Goal: Navigation & Orientation: Find specific page/section

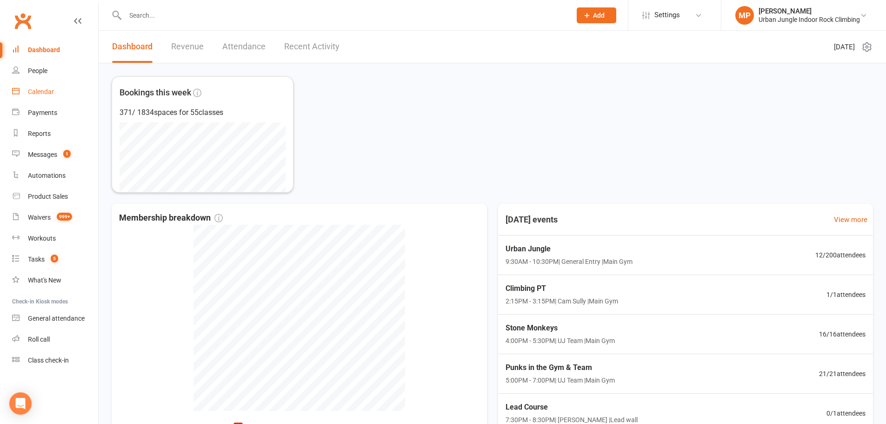
click at [35, 95] on div "Calendar" at bounding box center [41, 91] width 26 height 7
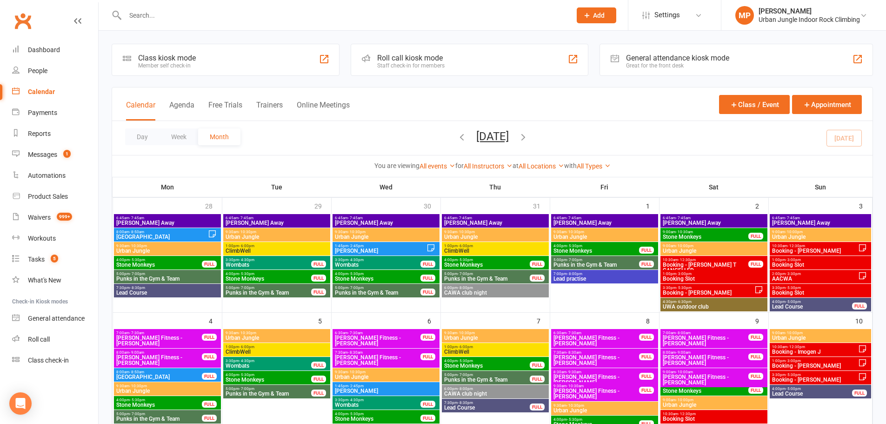
click at [528, 136] on icon "button" at bounding box center [523, 137] width 10 height 10
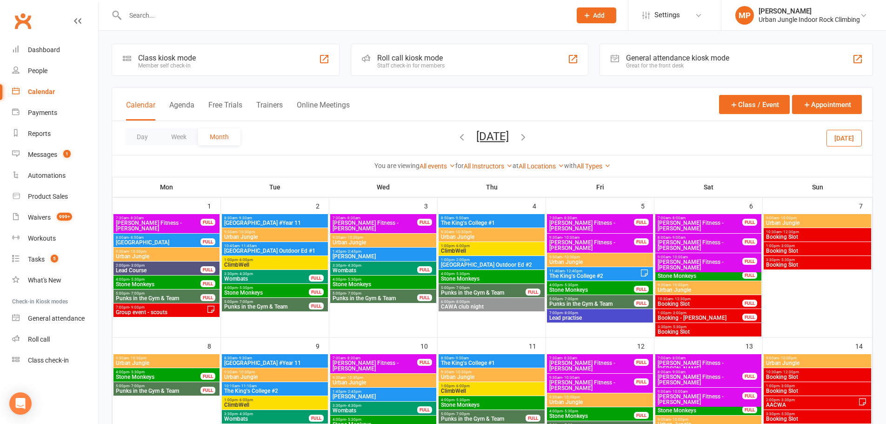
click at [457, 136] on icon "button" at bounding box center [462, 137] width 10 height 10
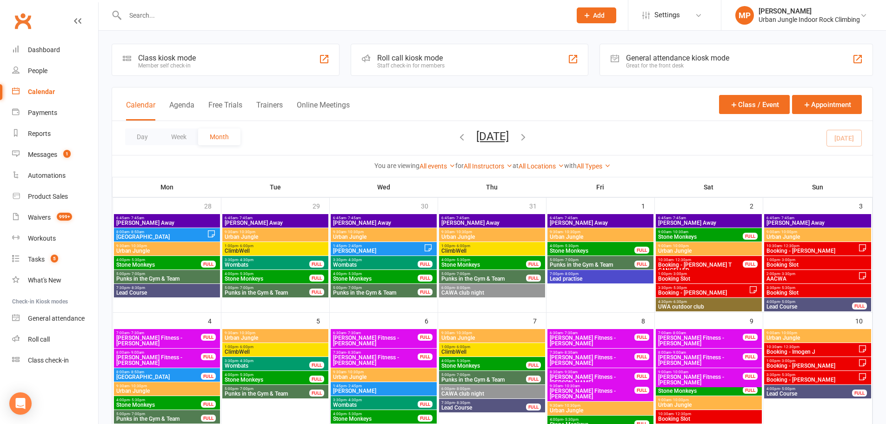
click at [440, 136] on div "Day Week Month [DATE] [DATE] Sun Mon Tue Wed Thu Fri Sat 27 28 29 30 31 01 02 0…" at bounding box center [492, 138] width 760 height 34
click at [457, 138] on icon "button" at bounding box center [462, 137] width 10 height 10
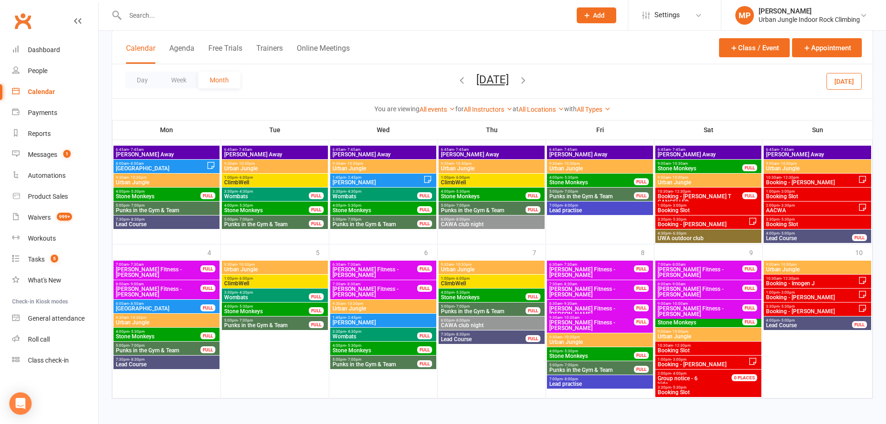
scroll to position [736, 0]
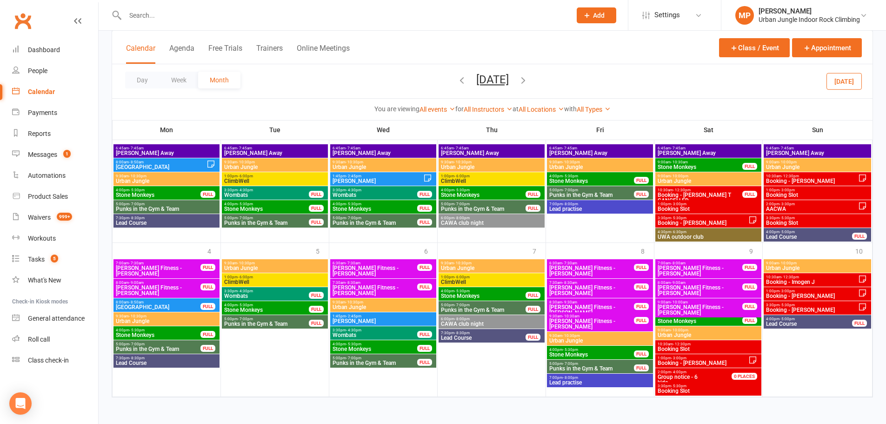
click at [528, 79] on icon "button" at bounding box center [523, 80] width 10 height 10
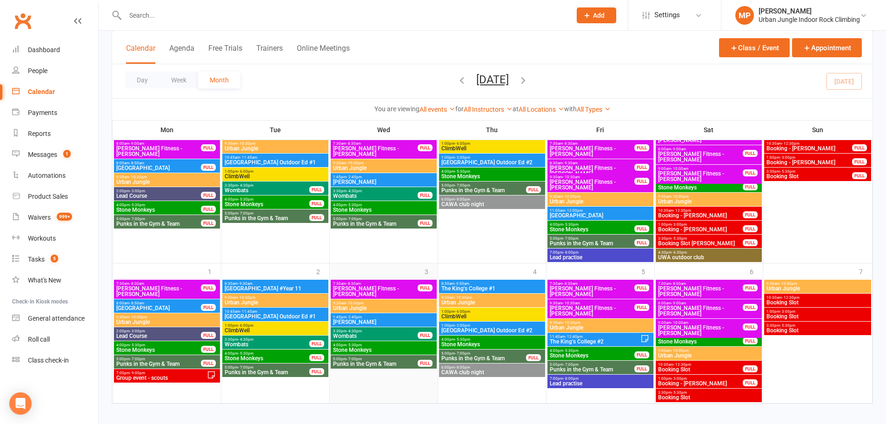
scroll to position [698, 0]
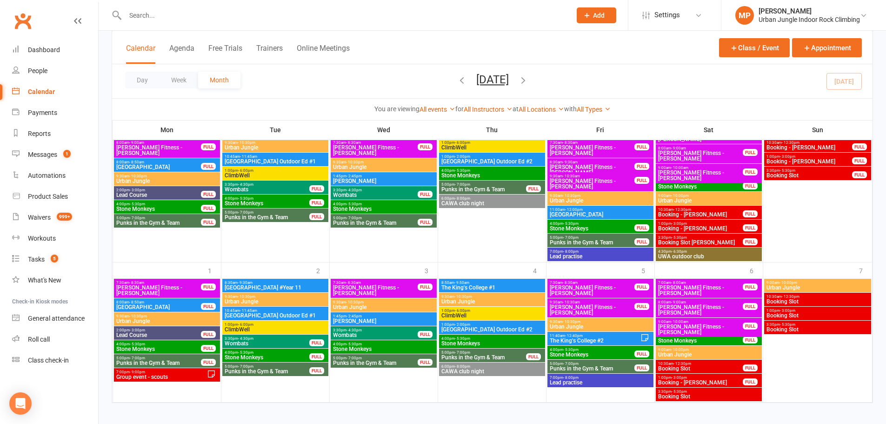
click at [528, 78] on icon "button" at bounding box center [523, 80] width 10 height 10
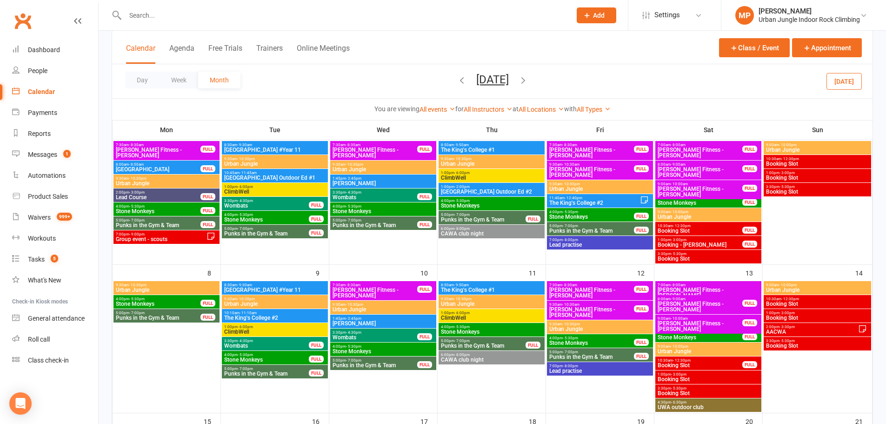
scroll to position [93, 0]
